Goal: Information Seeking & Learning: Compare options

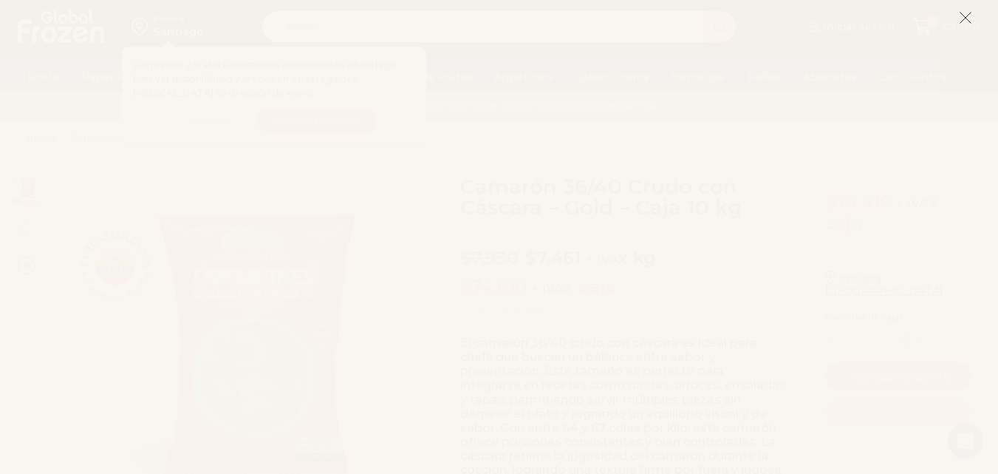
click at [970, 18] on icon at bounding box center [965, 17] width 13 height 13
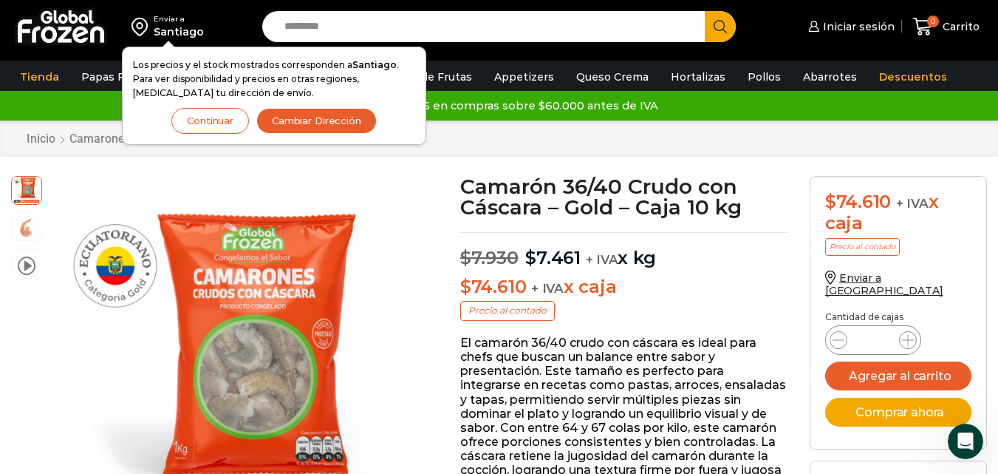
click at [303, 123] on button "Cambiar Dirección" at bounding box center [316, 121] width 120 height 26
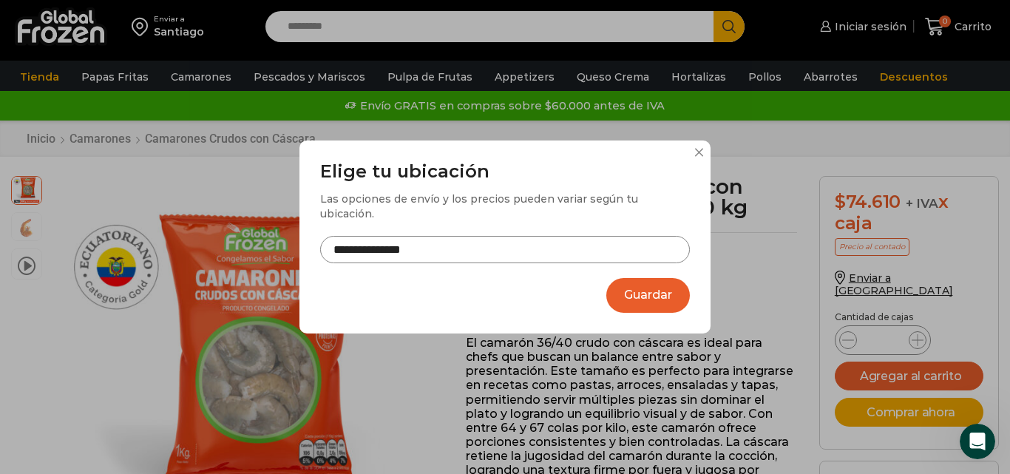
click at [483, 245] on input "**********" at bounding box center [505, 249] width 370 height 27
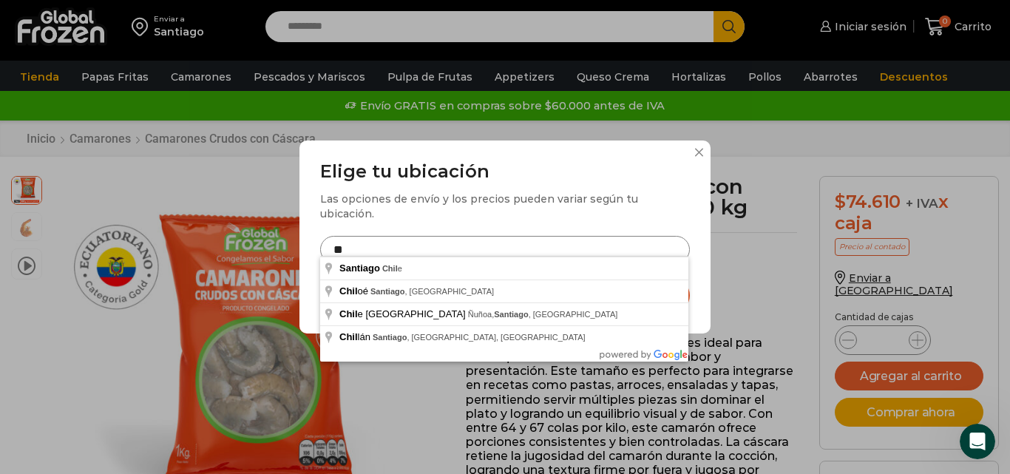
type input "*"
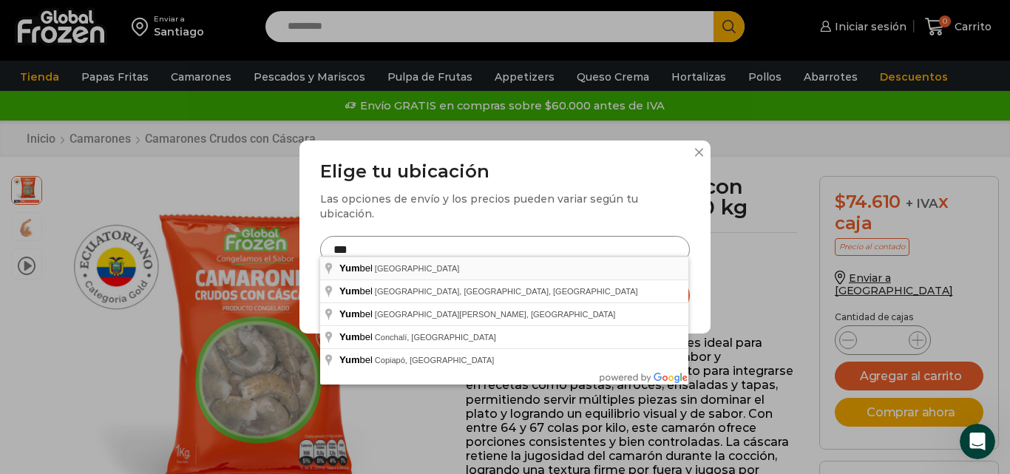
type input "**********"
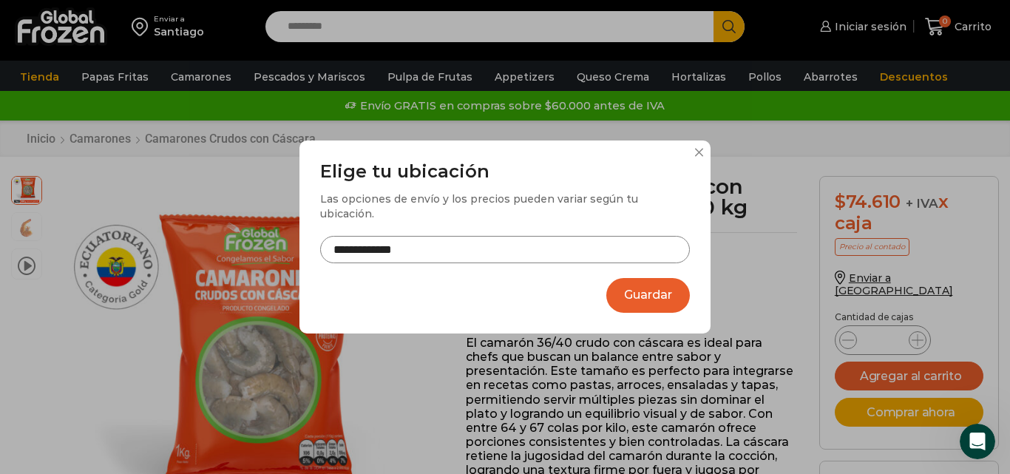
click at [627, 285] on button "Guardar" at bounding box center [648, 295] width 84 height 35
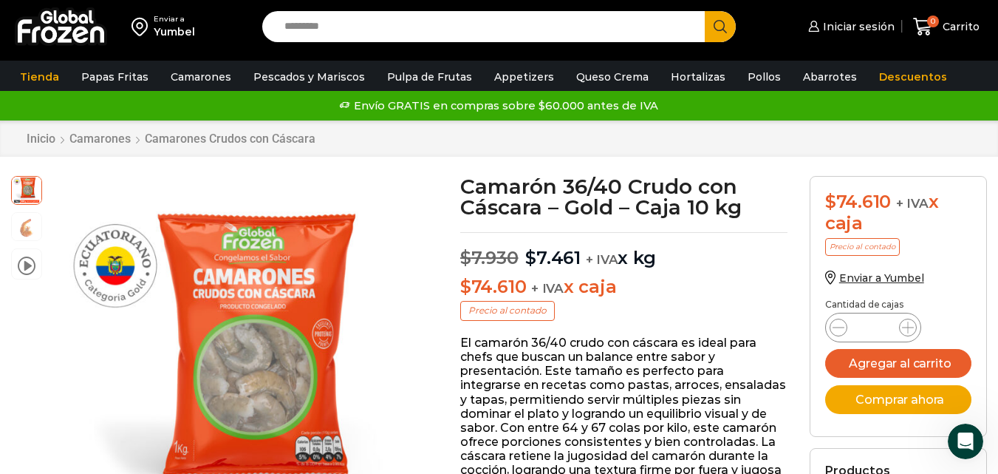
scroll to position [62, 0]
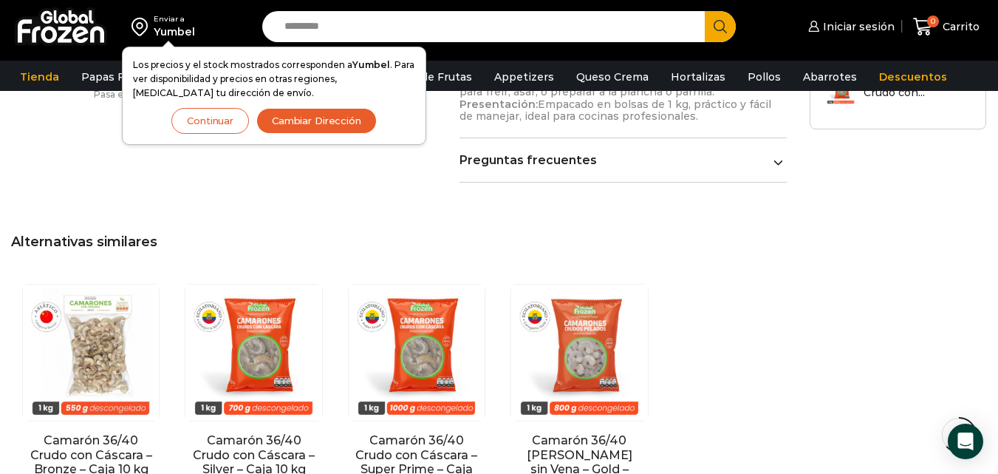
scroll to position [1338, 0]
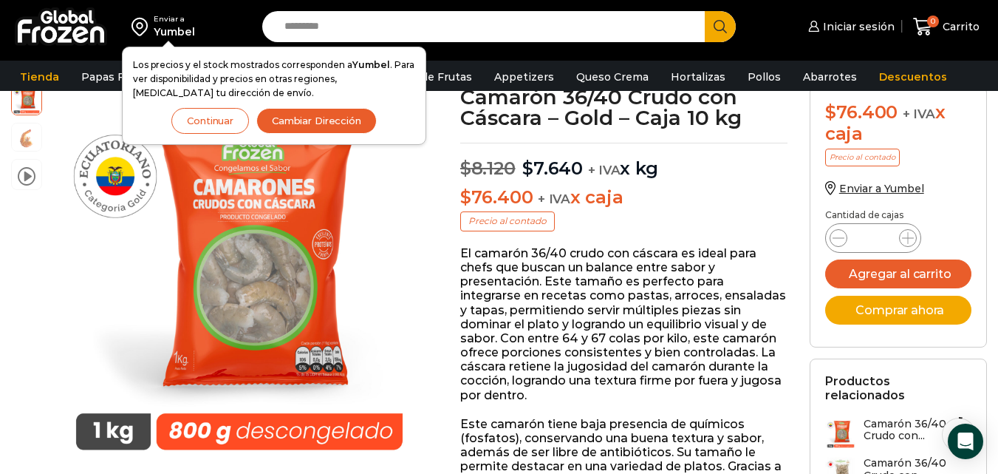
scroll to position [68, 0]
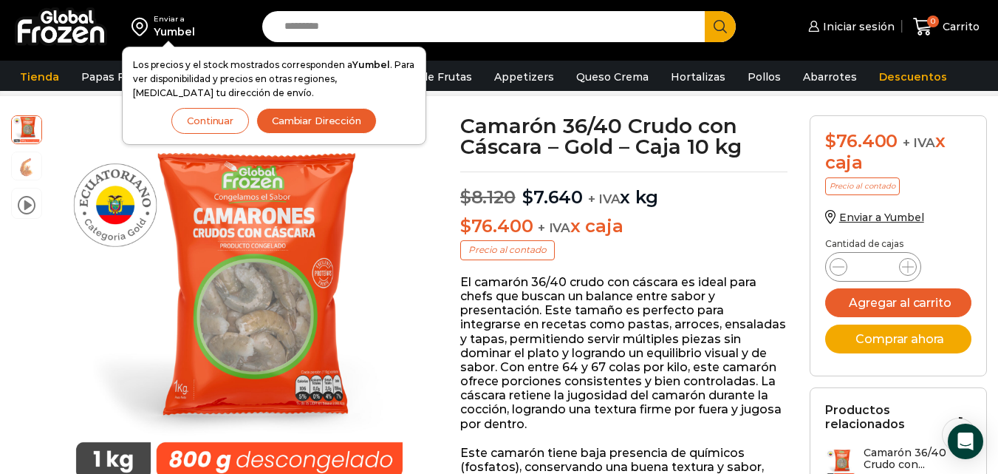
click at [219, 120] on button "Continuar" at bounding box center [210, 121] width 78 height 26
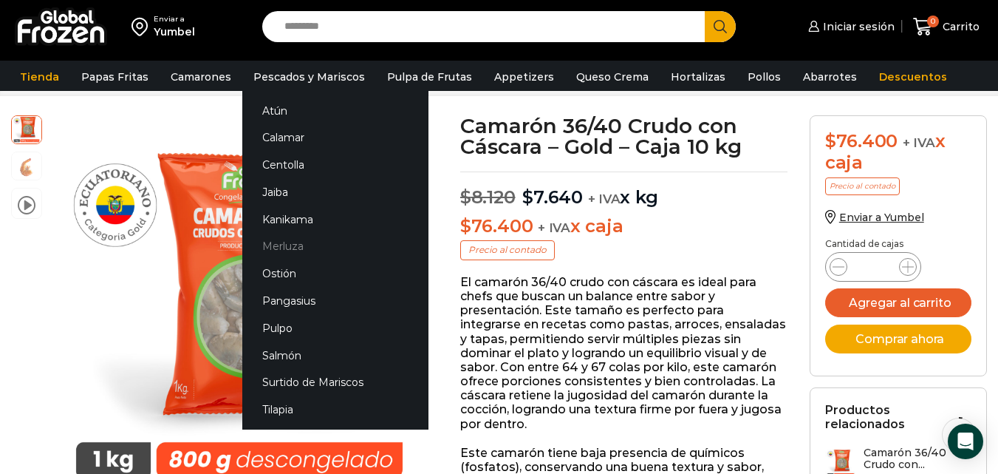
click at [286, 249] on link "Merluza" at bounding box center [335, 246] width 186 height 27
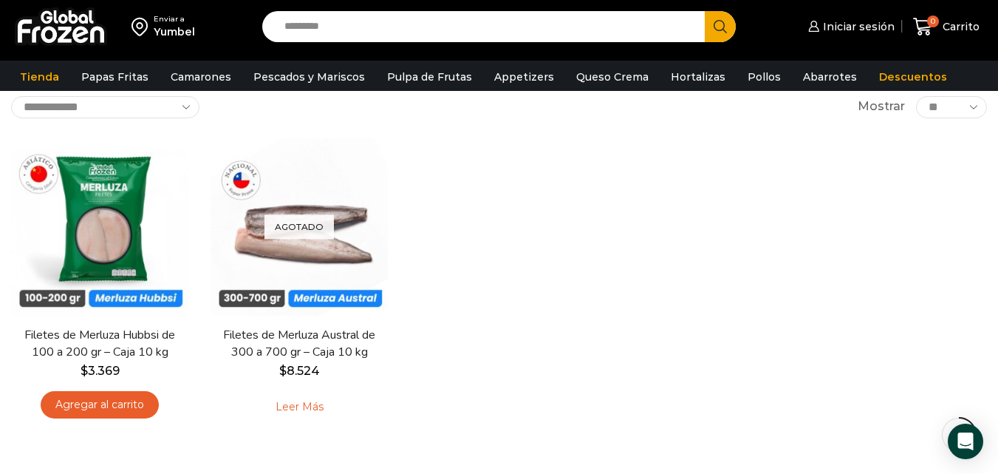
scroll to position [118, 0]
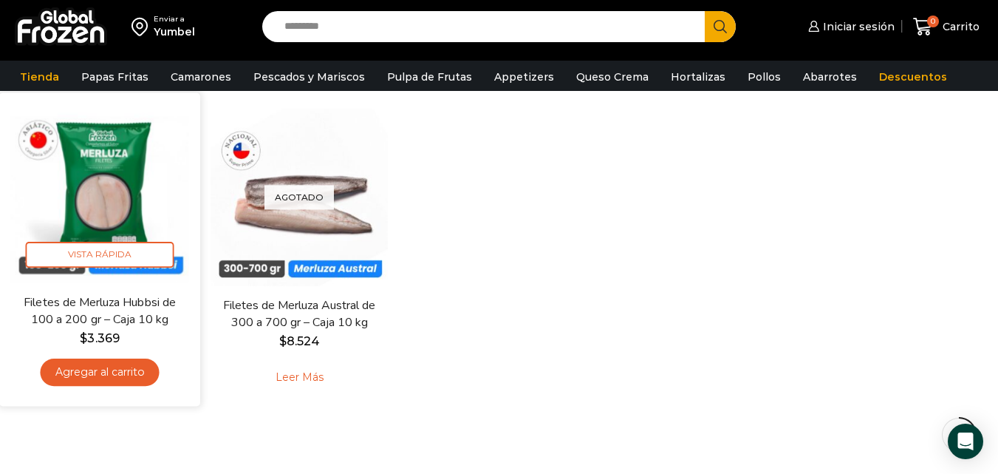
click at [109, 160] on img at bounding box center [99, 192] width 179 height 179
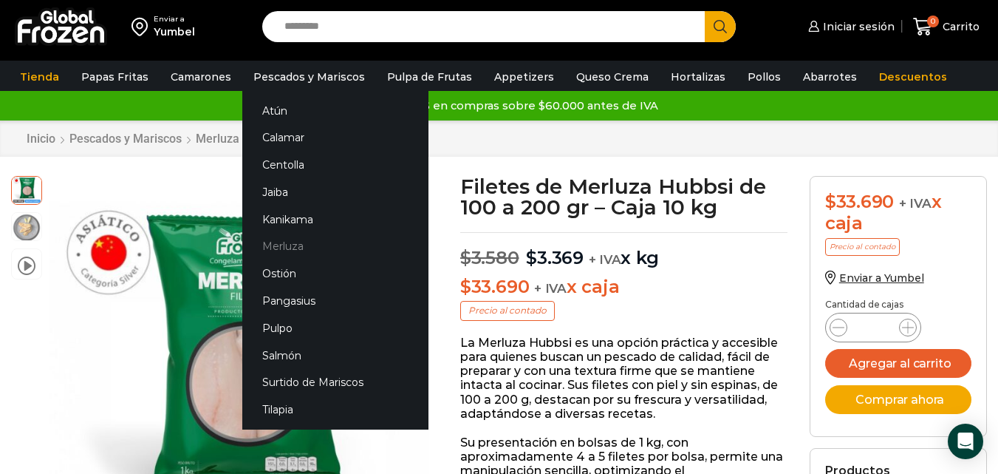
click at [283, 242] on link "Merluza" at bounding box center [335, 246] width 186 height 27
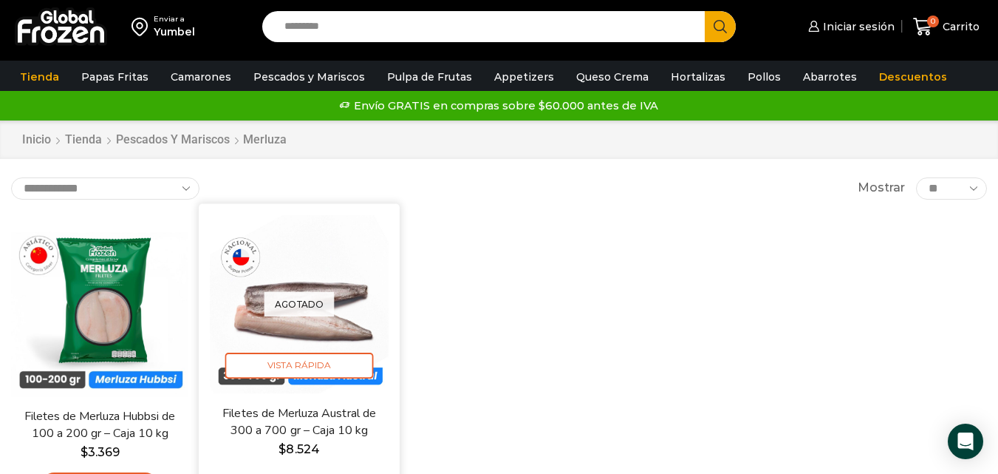
click at [318, 298] on p "Agotado" at bounding box center [300, 304] width 70 height 24
click at [344, 262] on div "Agotado Vista Rápida" at bounding box center [299, 303] width 179 height 179
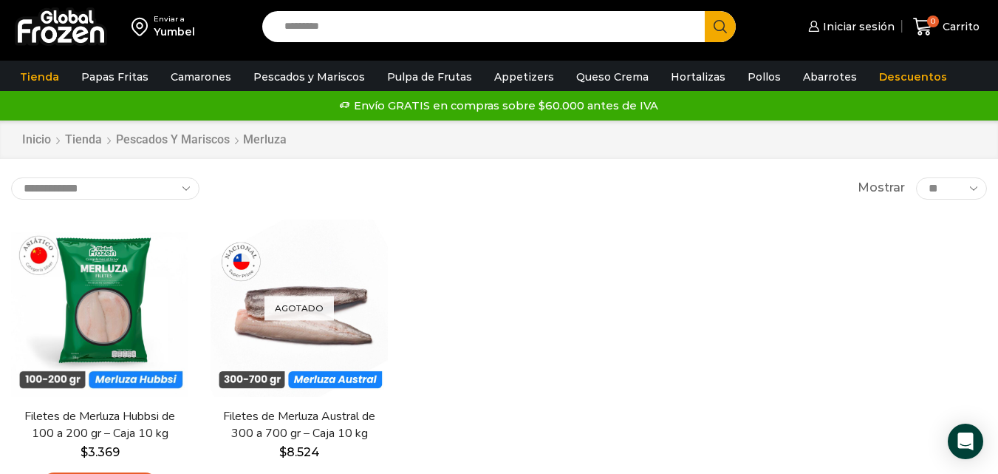
click at [512, 340] on div "En stock Vista Rápida Filetes de Merluza Hubbsi de 100 a 200 gr – Caja 10 kg $ …" at bounding box center [499, 365] width 998 height 315
click at [581, 69] on link "Queso Crema" at bounding box center [612, 77] width 87 height 28
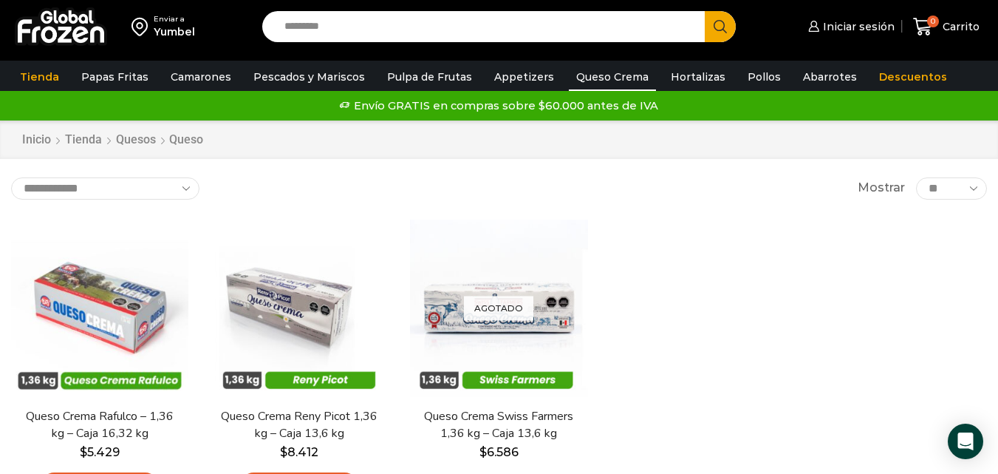
drag, startPoint x: 690, startPoint y: 288, endPoint x: 667, endPoint y: 321, distance: 40.4
click at [667, 321] on div "En stock [GEOGRAPHIC_DATA] Queso Crema Rafulco – 1,36 kg – Caja 16,32 kg $ 5.42…" at bounding box center [499, 365] width 998 height 315
click at [664, 78] on link "Hortalizas" at bounding box center [698, 77] width 69 height 28
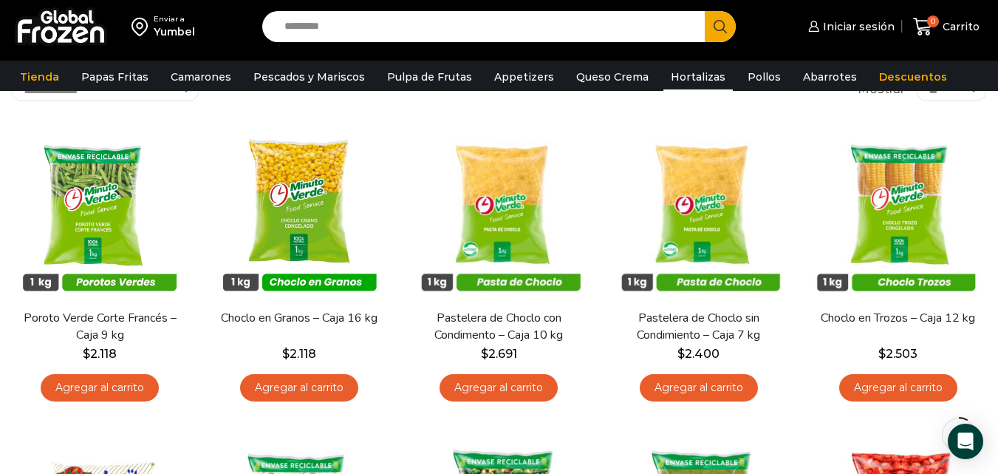
scroll to position [82, 0]
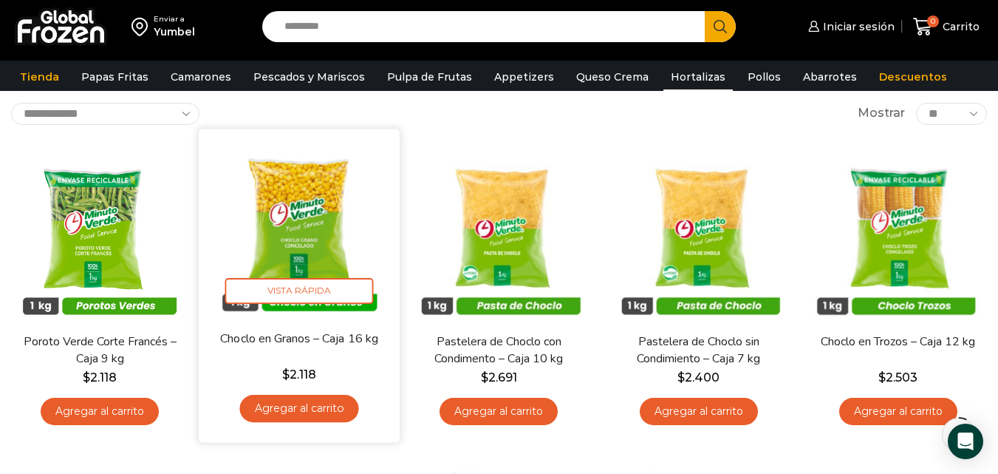
click at [276, 236] on img at bounding box center [299, 229] width 179 height 179
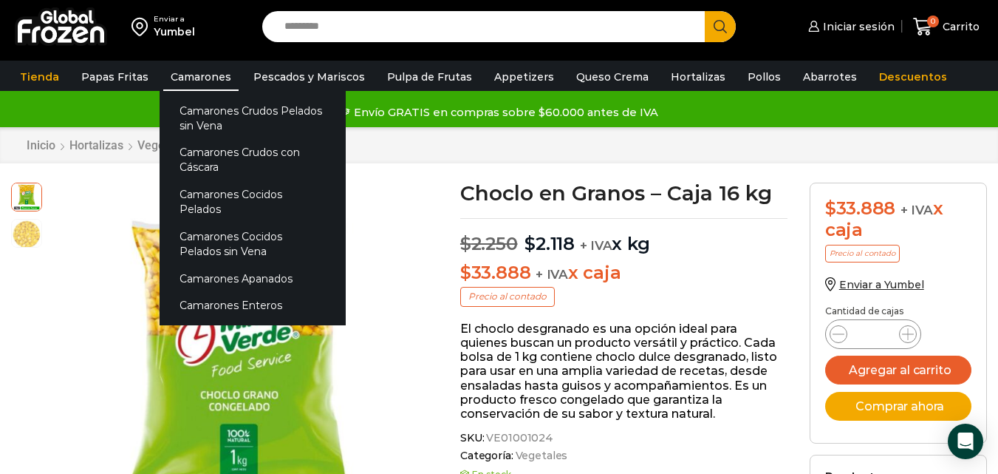
click at [207, 79] on link "Camarones" at bounding box center [200, 77] width 75 height 28
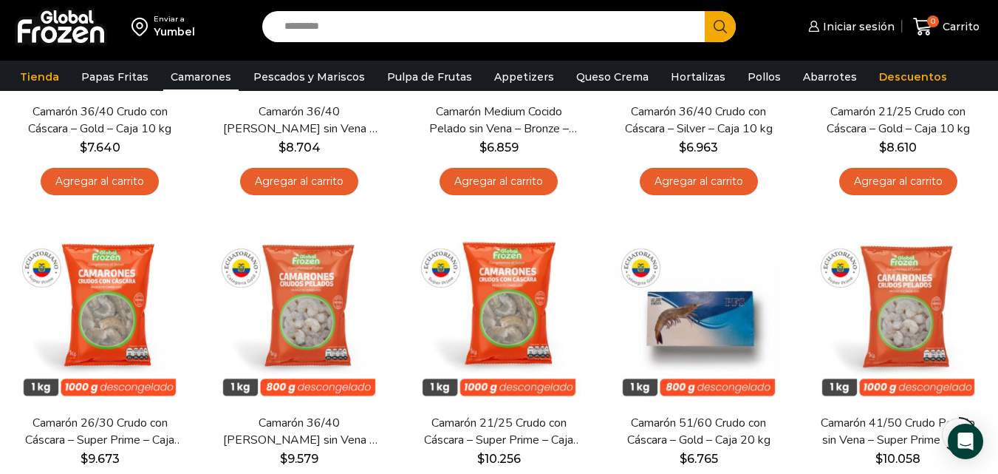
scroll to position [947, 0]
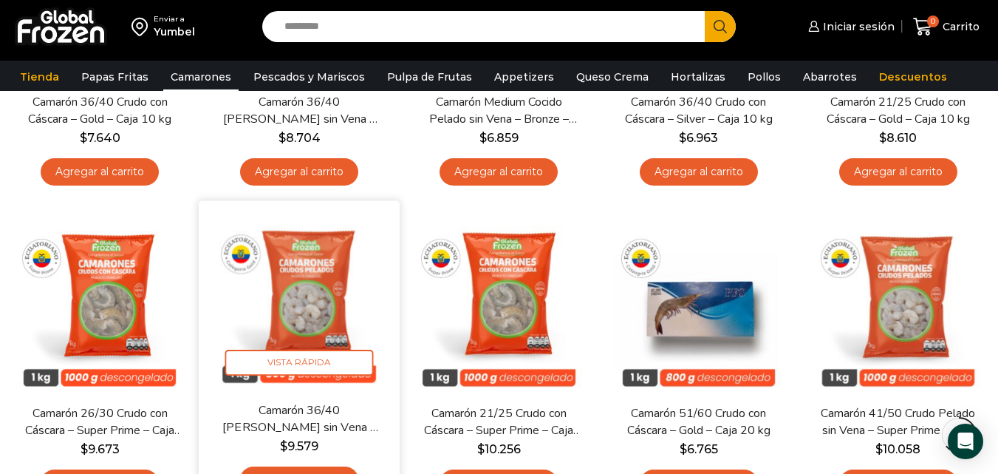
click at [323, 280] on img at bounding box center [299, 301] width 179 height 179
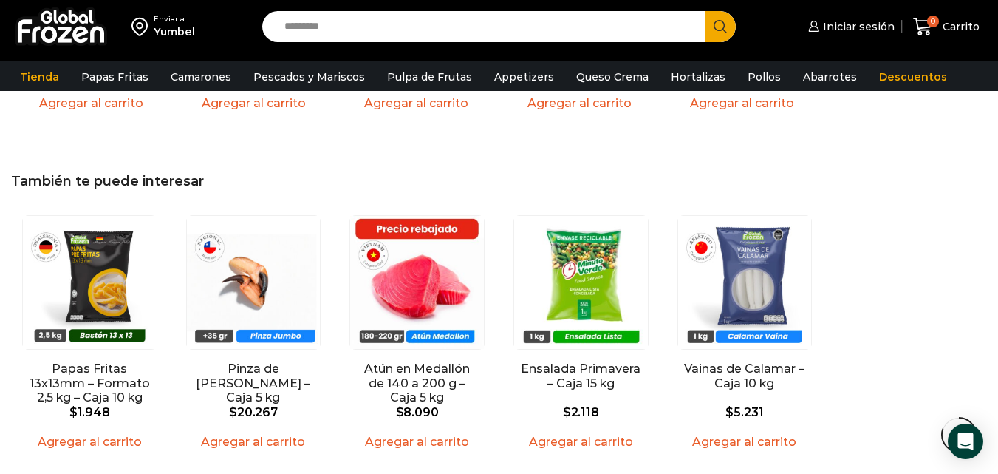
scroll to position [1680, 0]
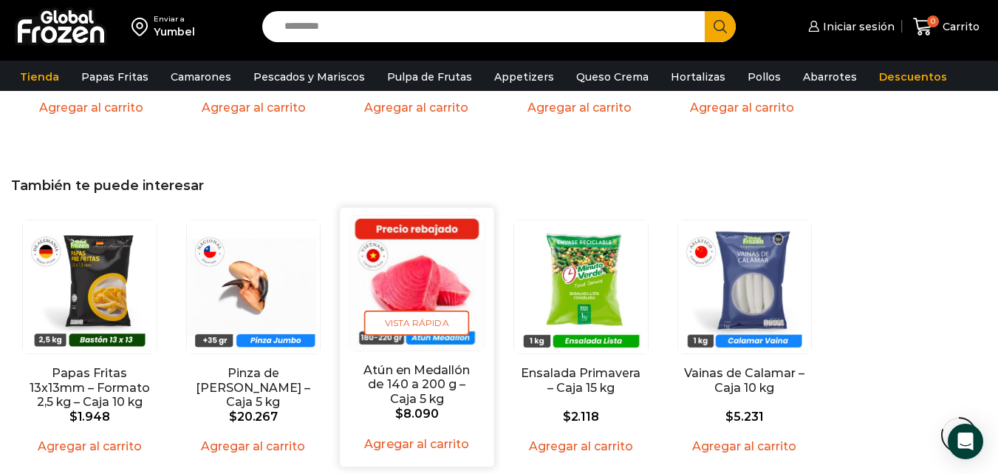
click at [429, 264] on img "3 / 5" at bounding box center [417, 283] width 135 height 135
